Goal: Task Accomplishment & Management: Complete application form

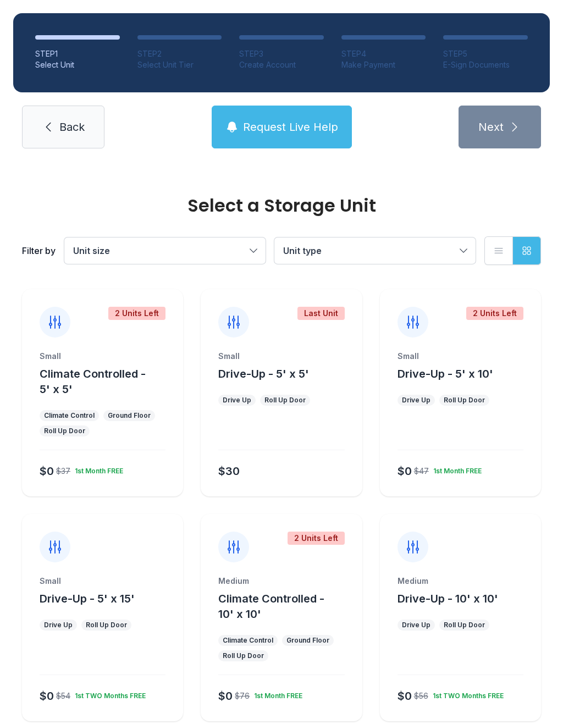
click at [65, 135] on link "Back" at bounding box center [63, 127] width 82 height 43
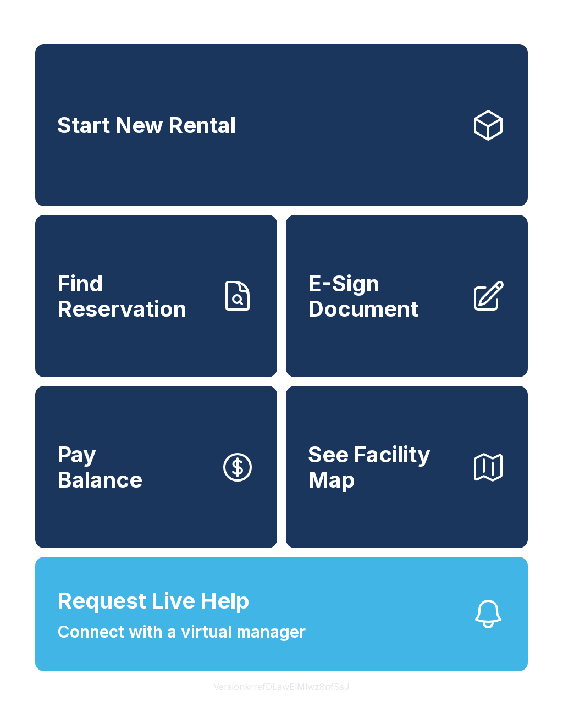
click at [458, 132] on link "Start New Rental" at bounding box center [281, 125] width 493 height 162
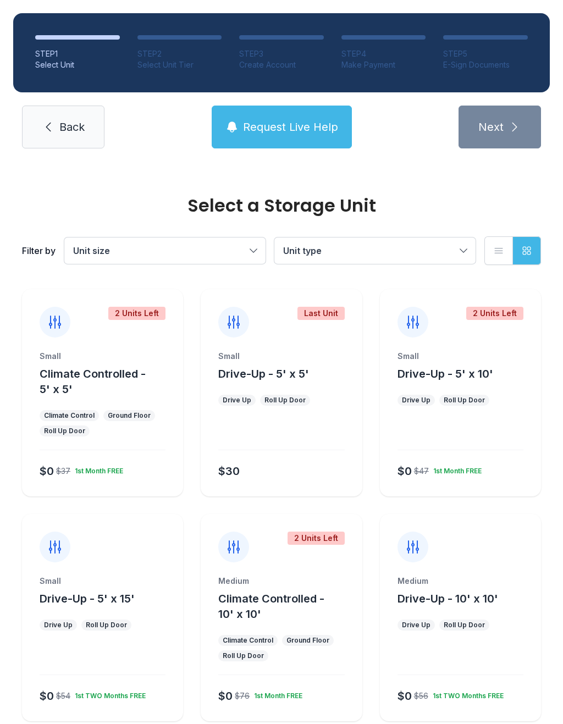
click at [62, 125] on span "Back" at bounding box center [71, 126] width 25 height 15
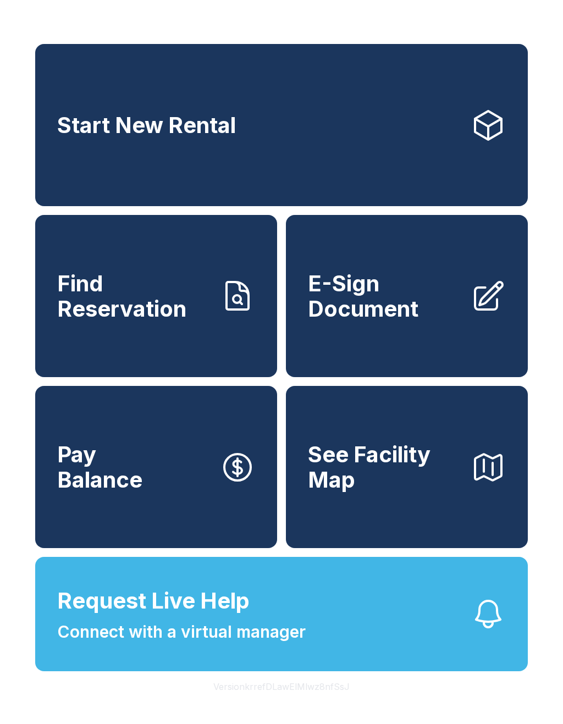
click at [488, 125] on icon at bounding box center [488, 125] width 35 height 35
